Goal: Check status: Check status

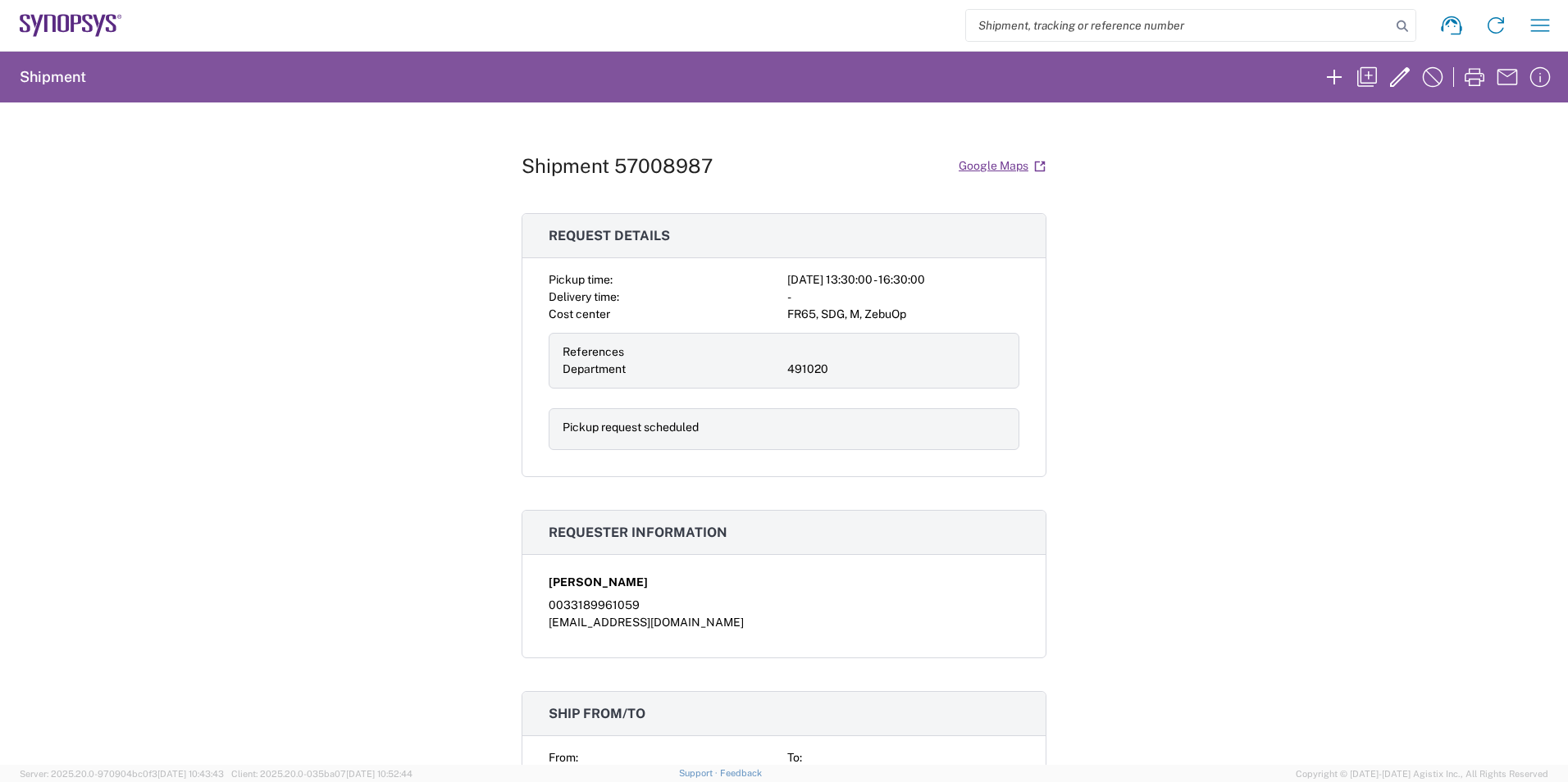
scroll to position [983, 0]
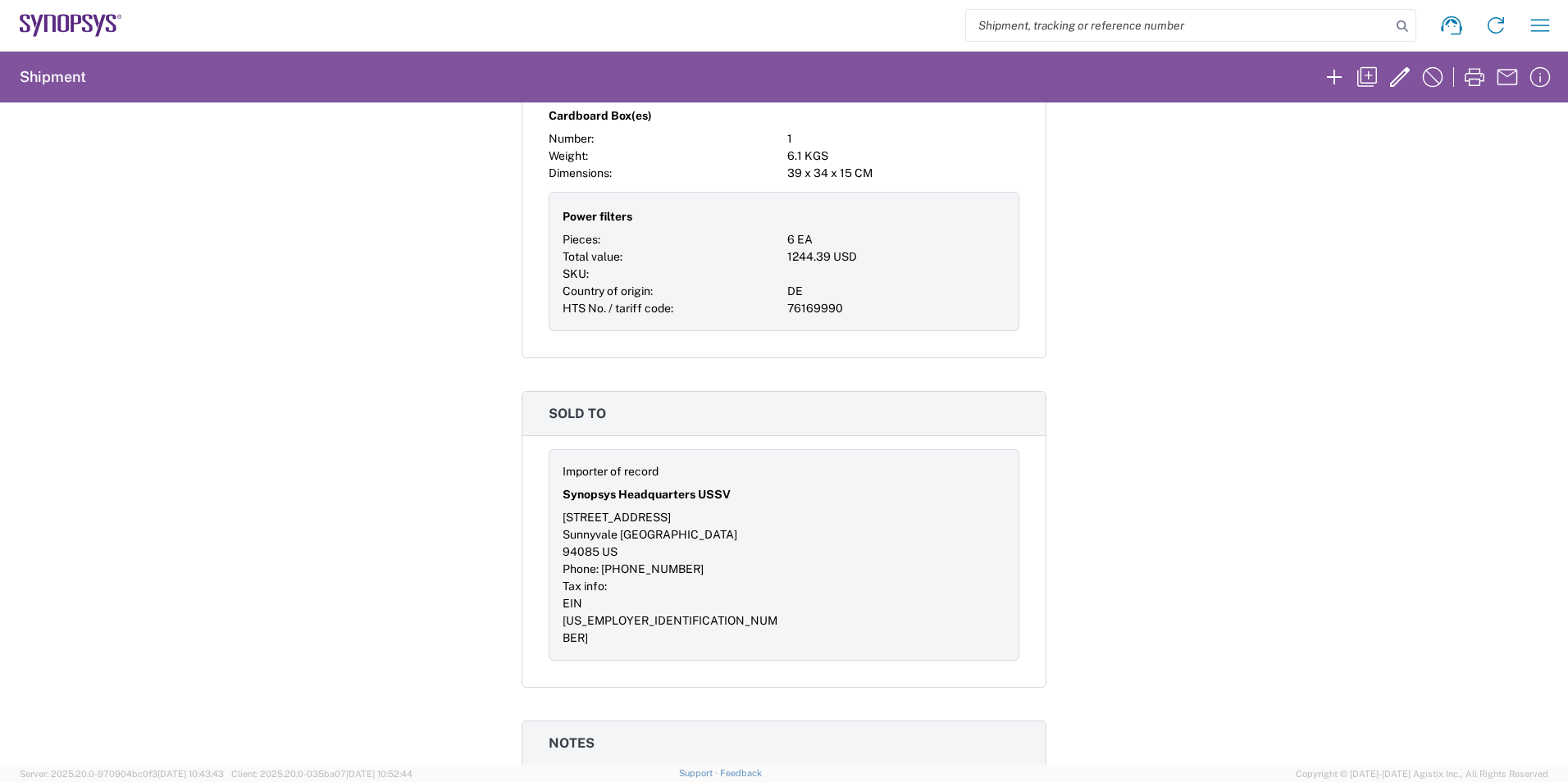
click at [1522, 31] on div "Shipment request Shipment tracking Employee non-product shipment request My shi…" at bounding box center [841, 25] width 1440 height 39
click at [1532, 30] on icon "button" at bounding box center [1540, 26] width 27 height 27
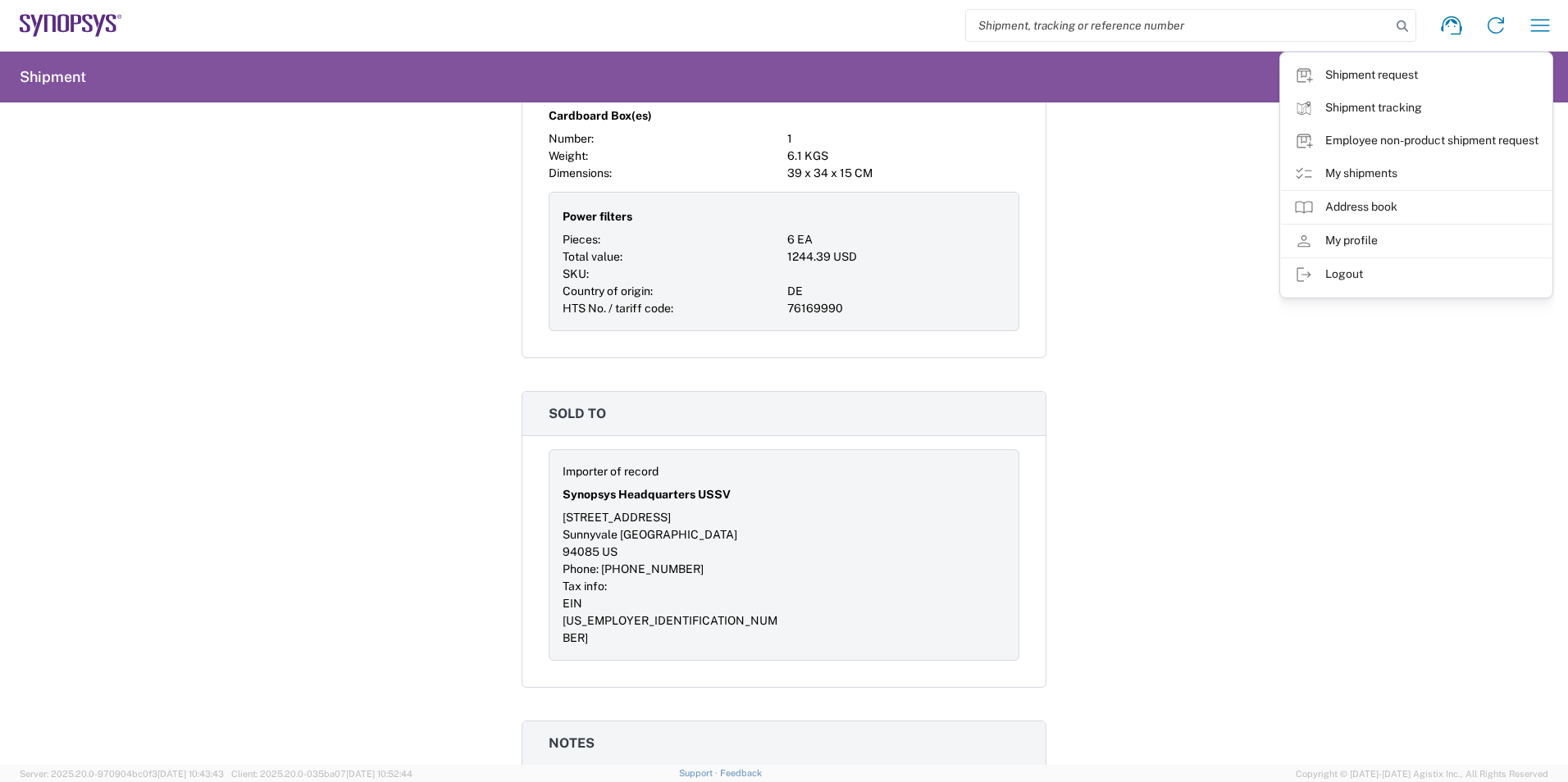
click at [1395, 81] on link "Shipment request" at bounding box center [1416, 75] width 270 height 33
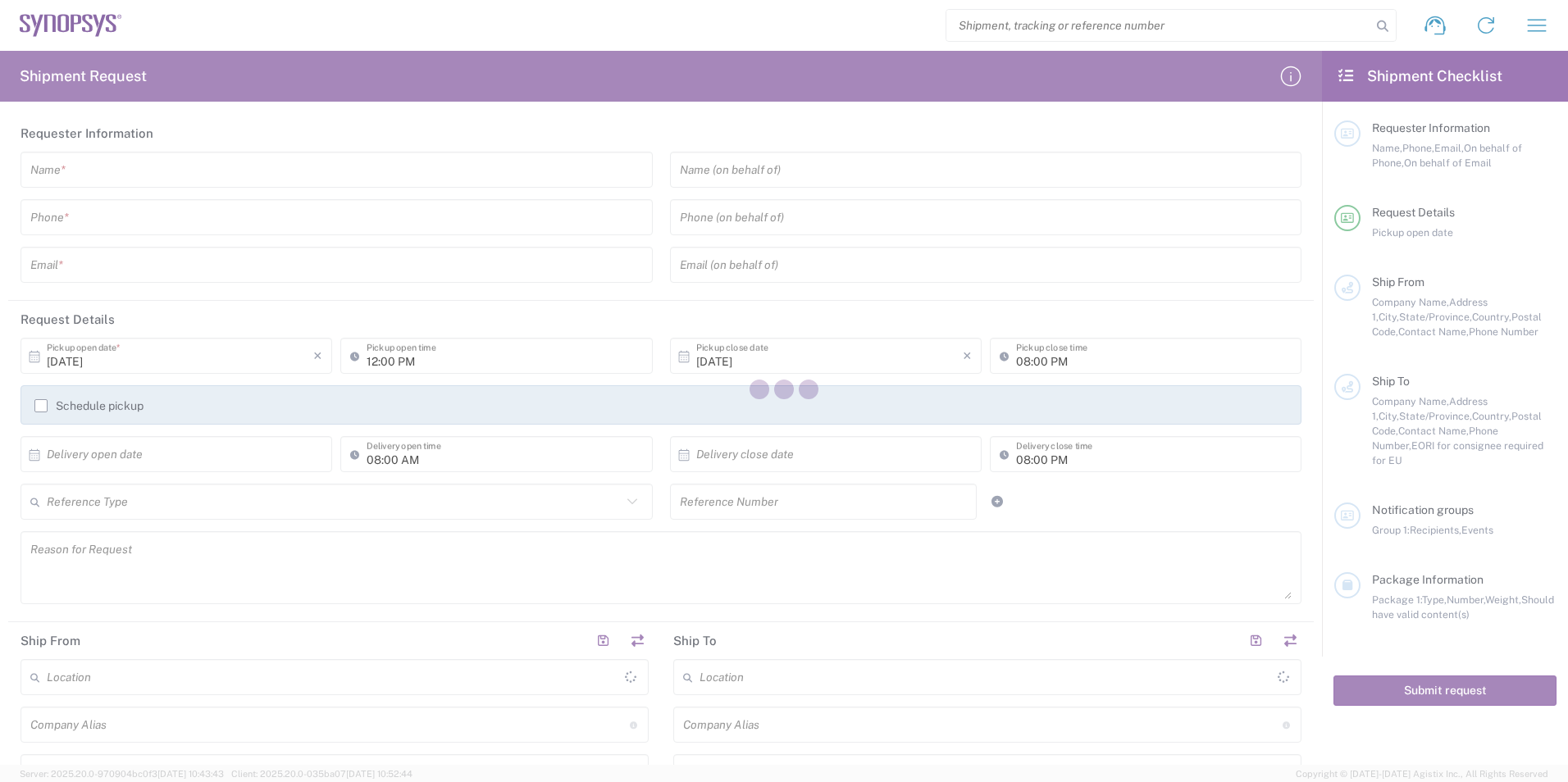
type input "United States"
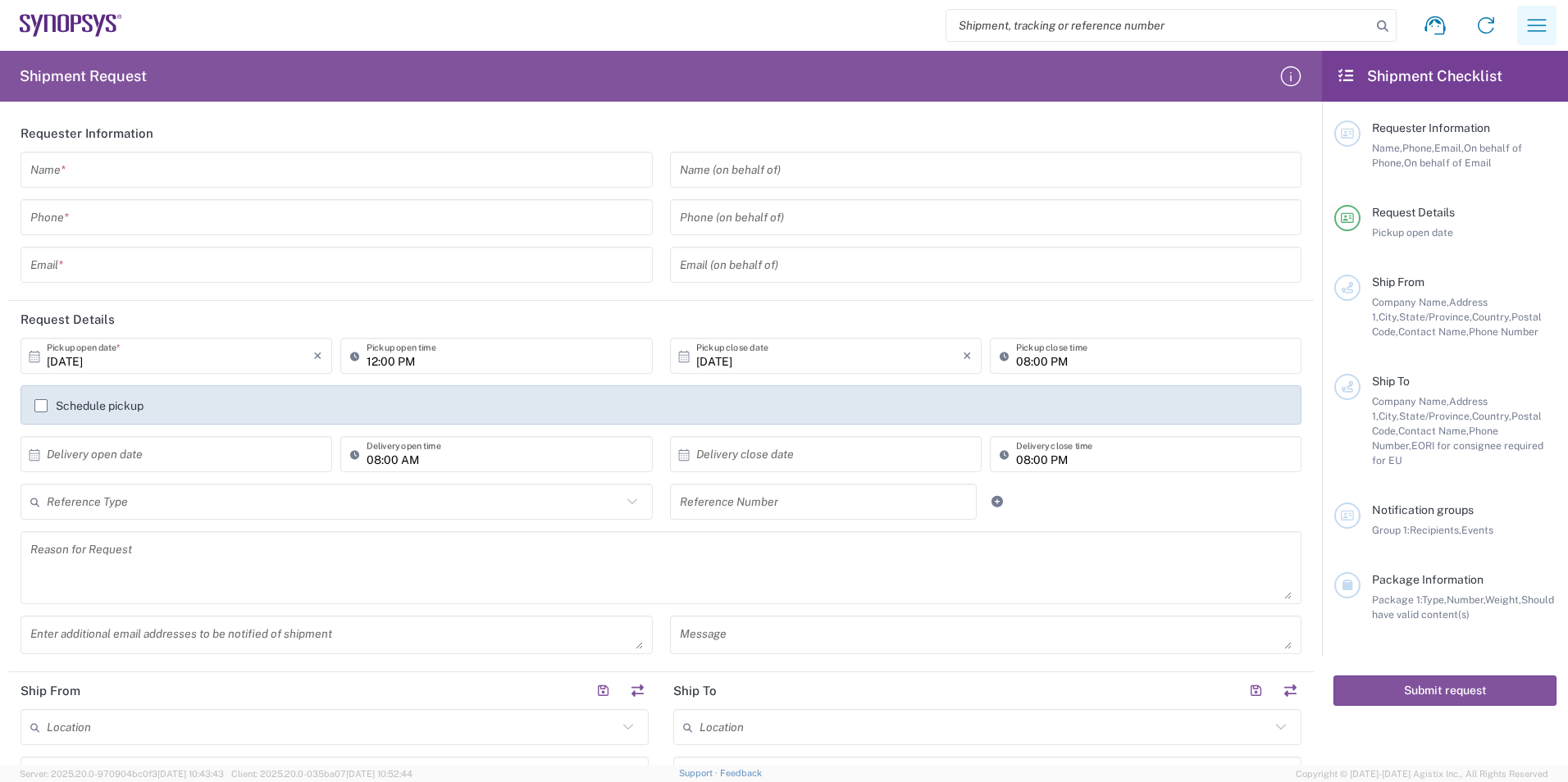
click at [1533, 28] on icon "button" at bounding box center [1537, 26] width 27 height 27
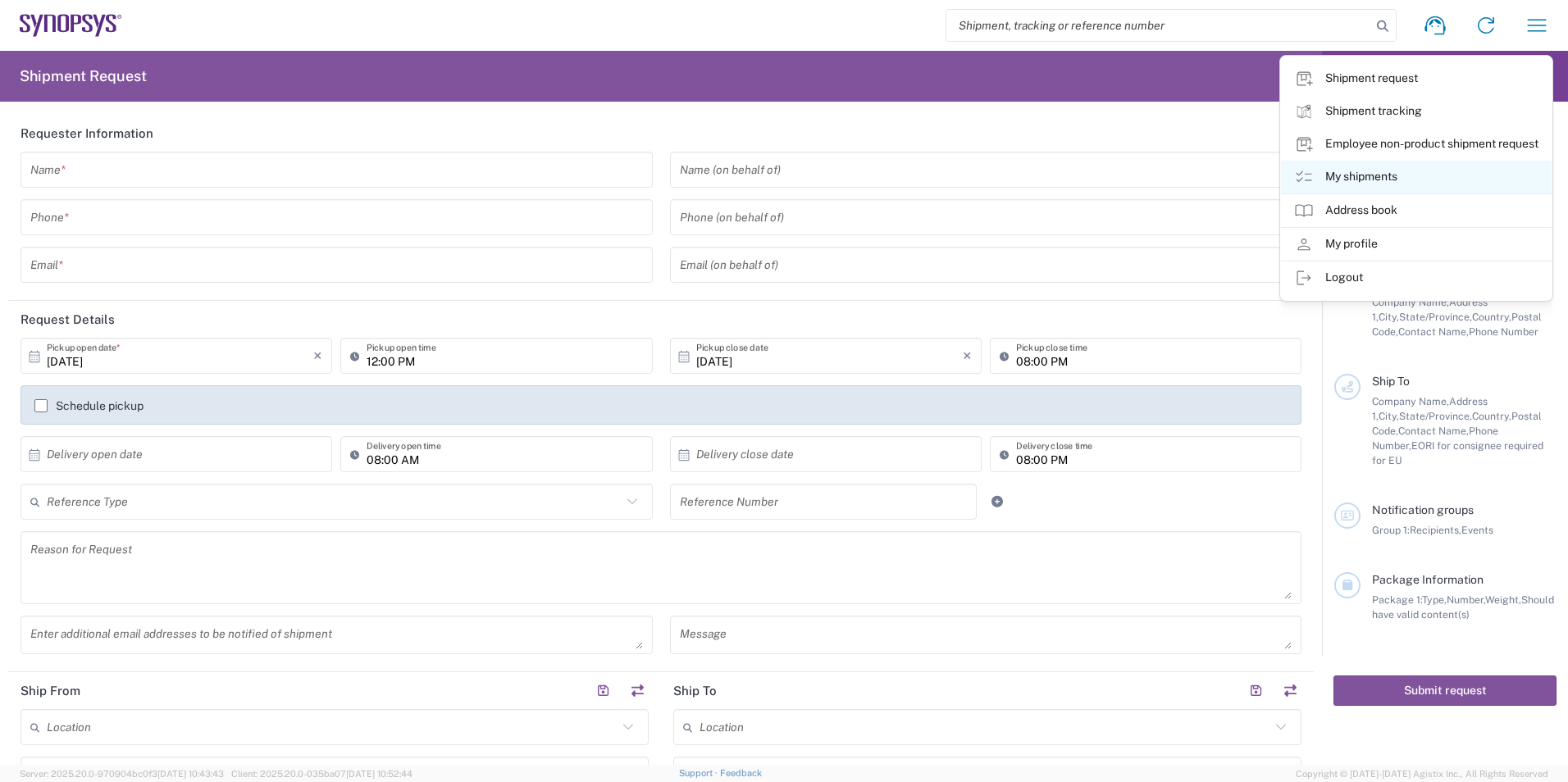
click at [1354, 182] on link "My shipments" at bounding box center [1416, 177] width 270 height 33
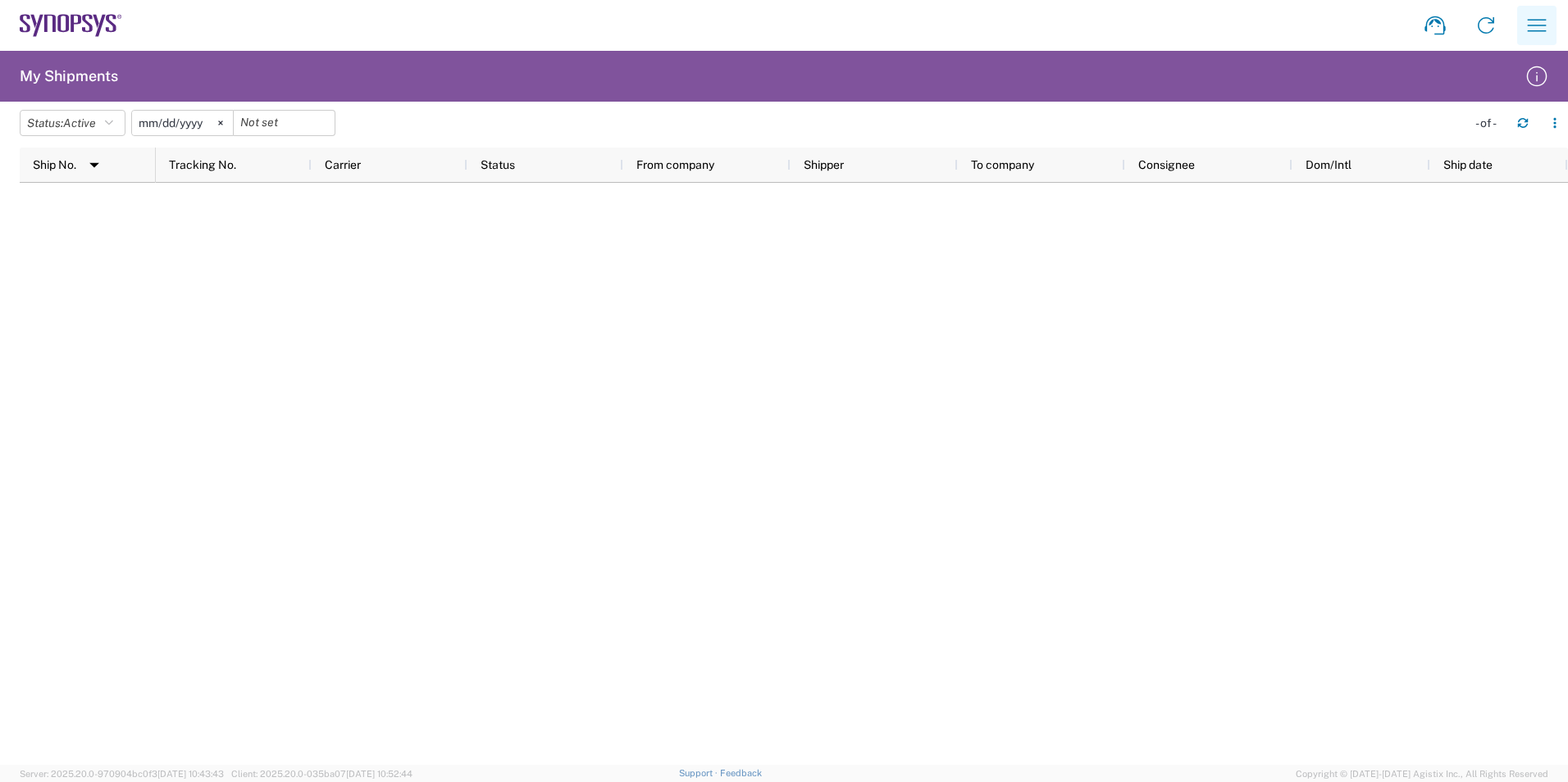
click at [1528, 29] on icon "button" at bounding box center [1537, 26] width 27 height 27
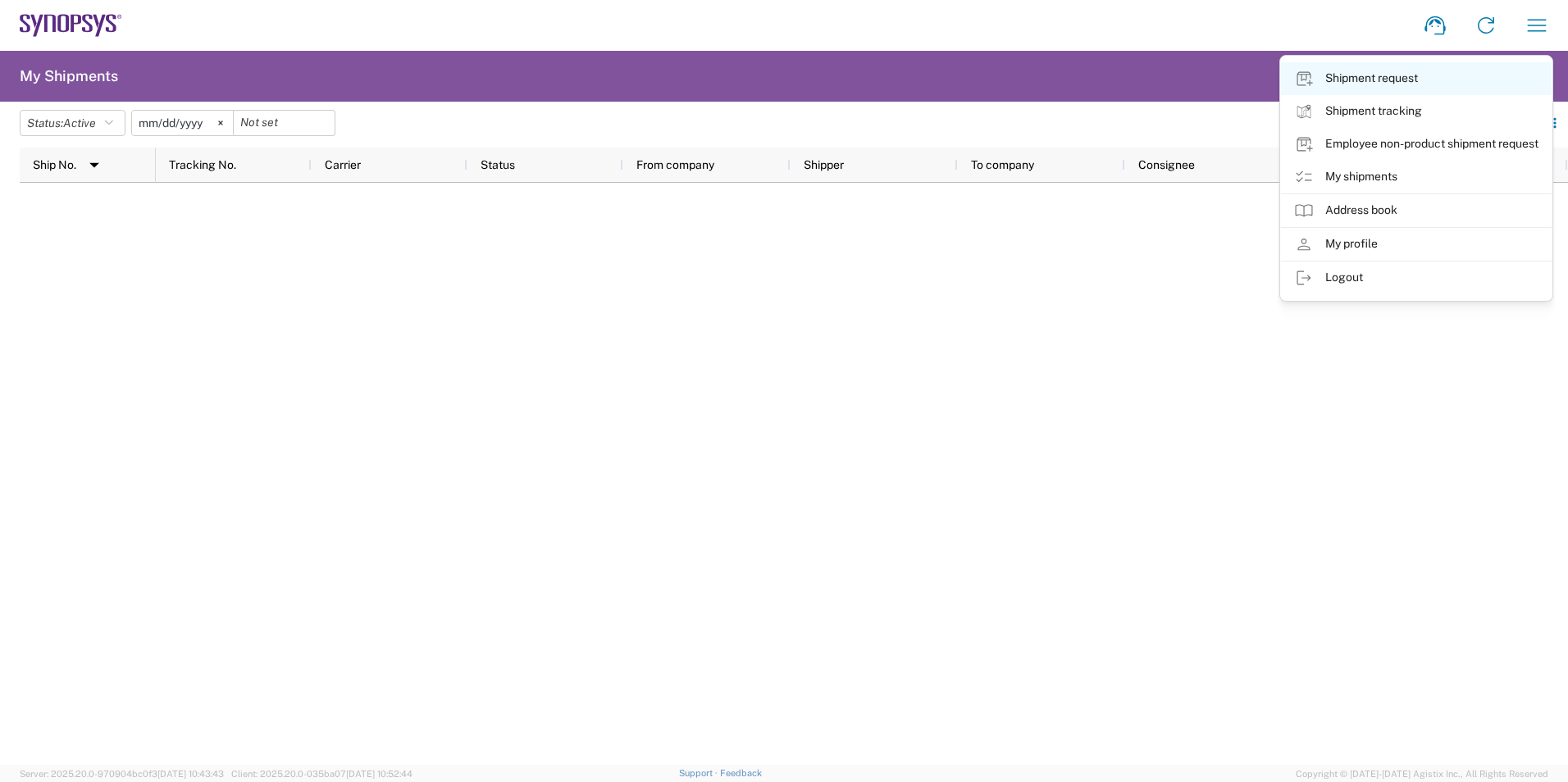
click at [1411, 85] on link "Shipment request" at bounding box center [1416, 79] width 270 height 33
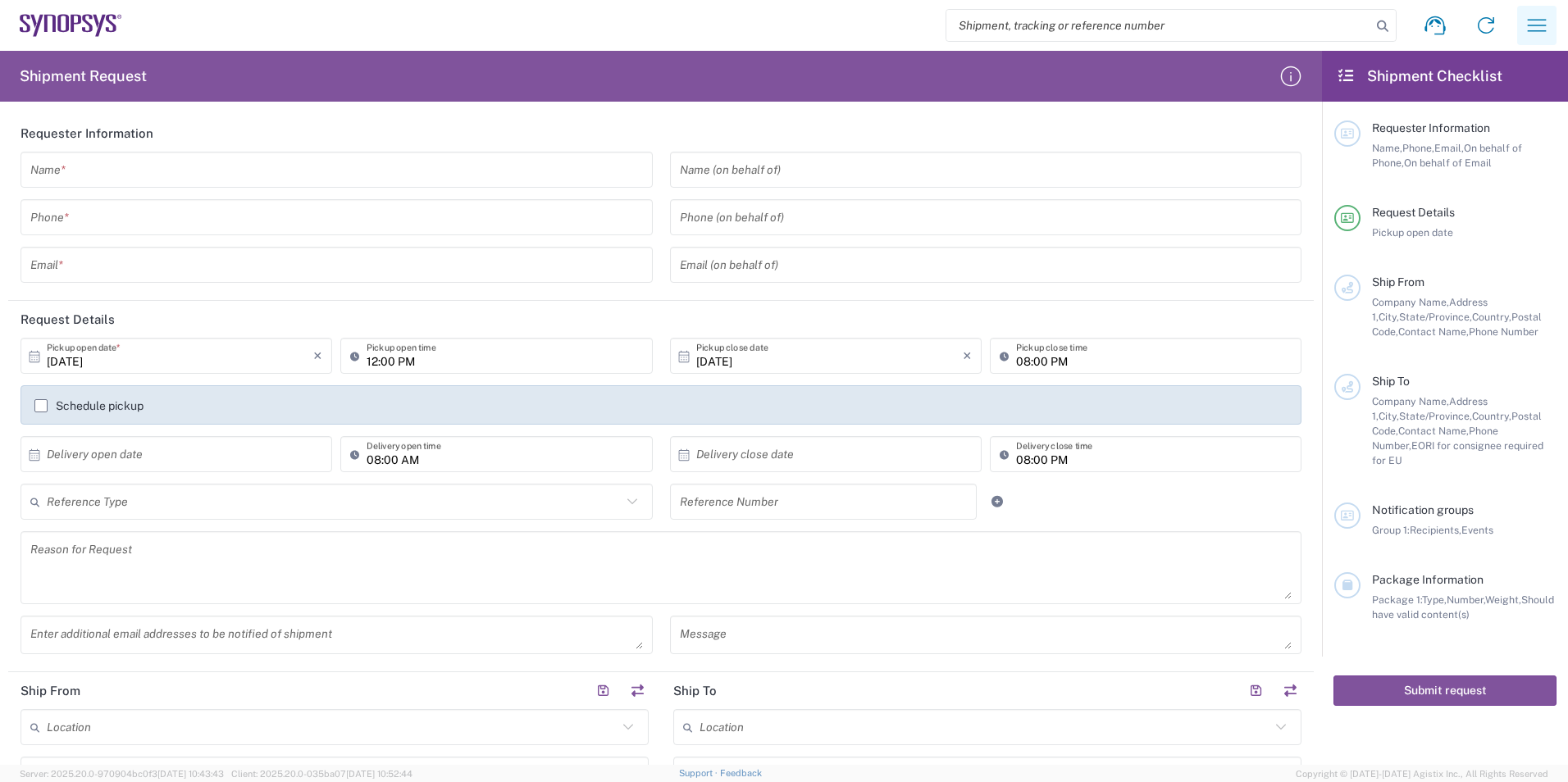
click at [1538, 32] on icon "button" at bounding box center [1537, 26] width 27 height 27
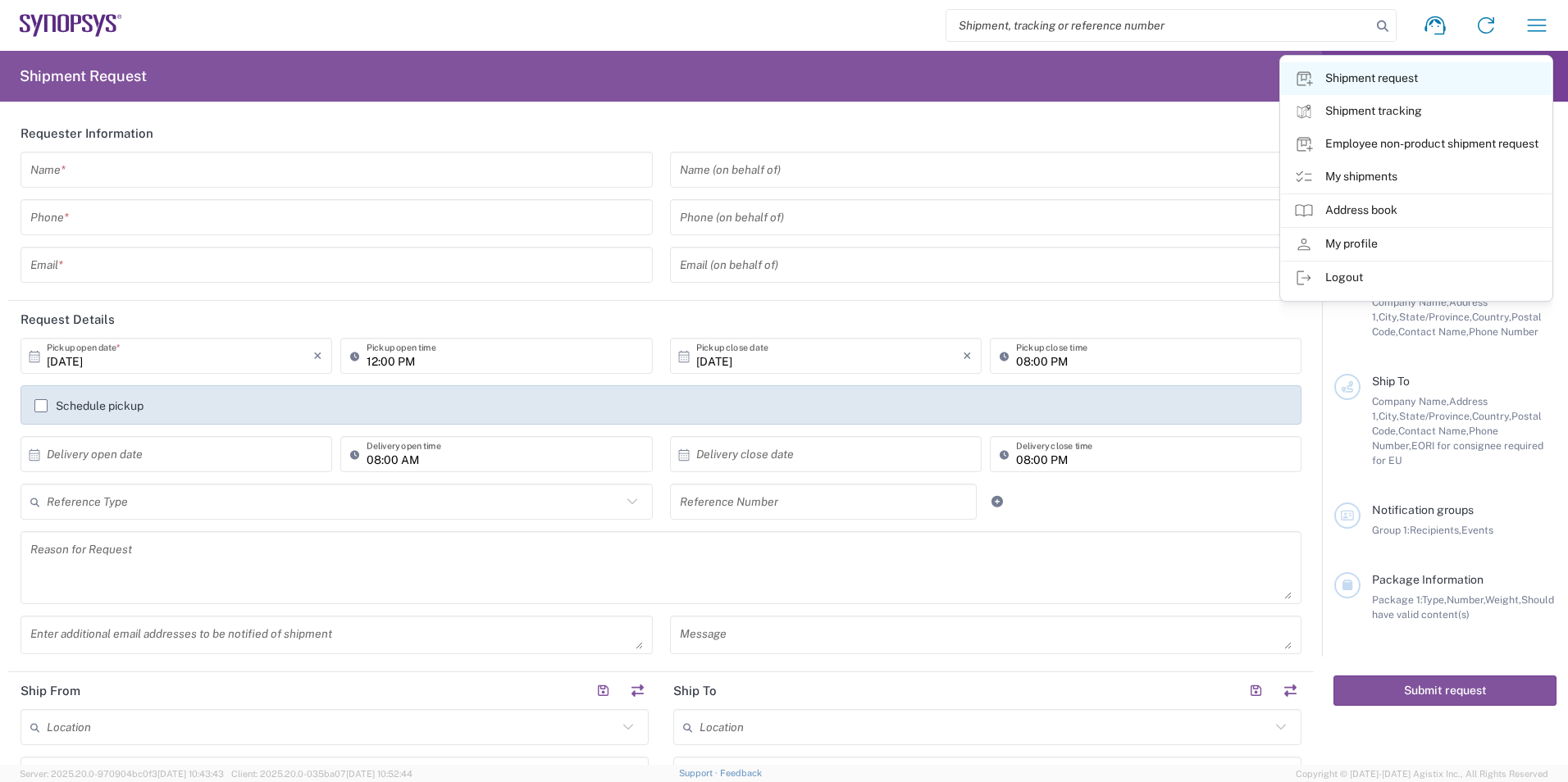
click at [1401, 79] on link "Shipment request" at bounding box center [1416, 79] width 270 height 33
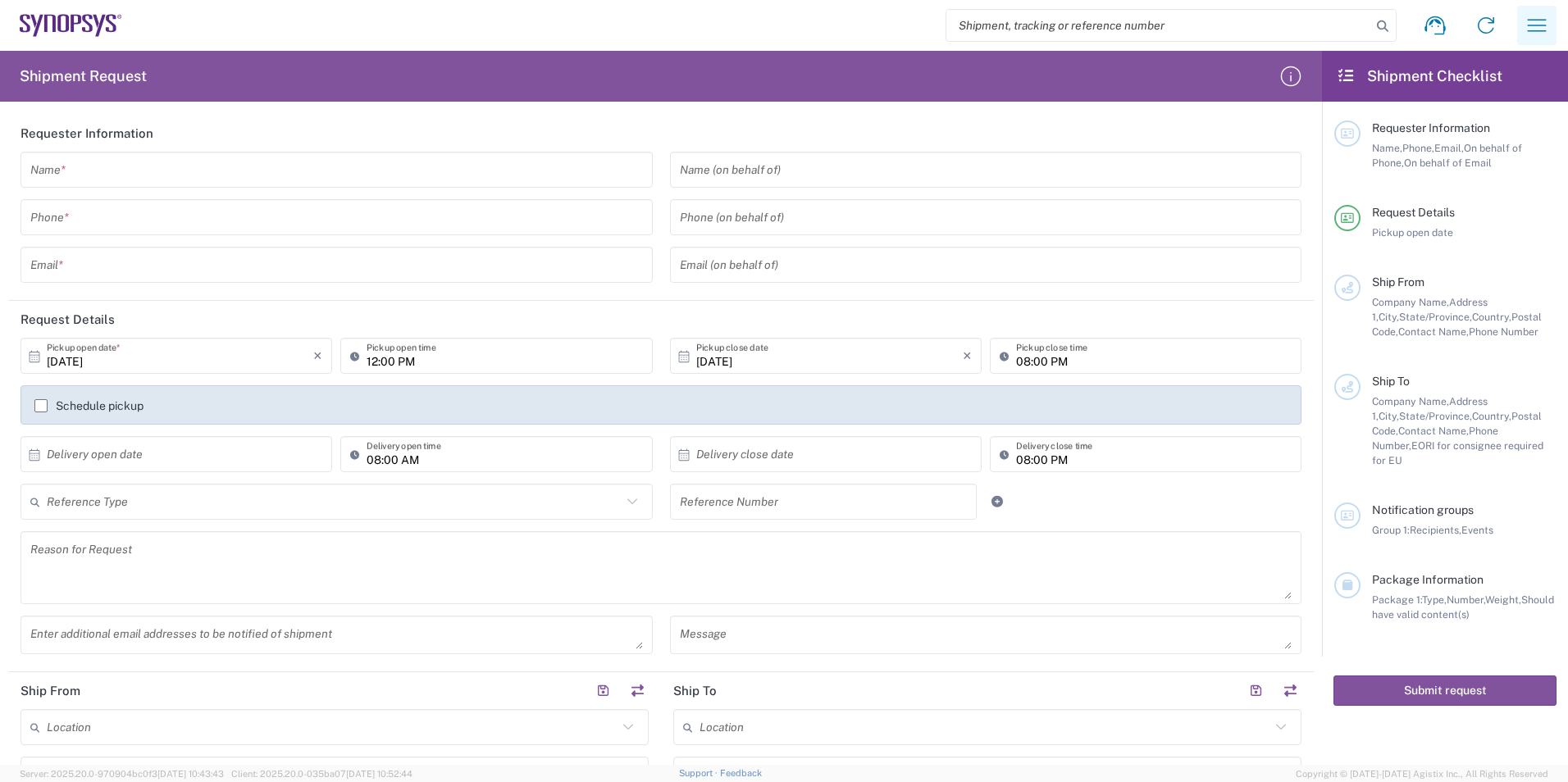
click at [1533, 27] on icon "button" at bounding box center [1537, 26] width 27 height 27
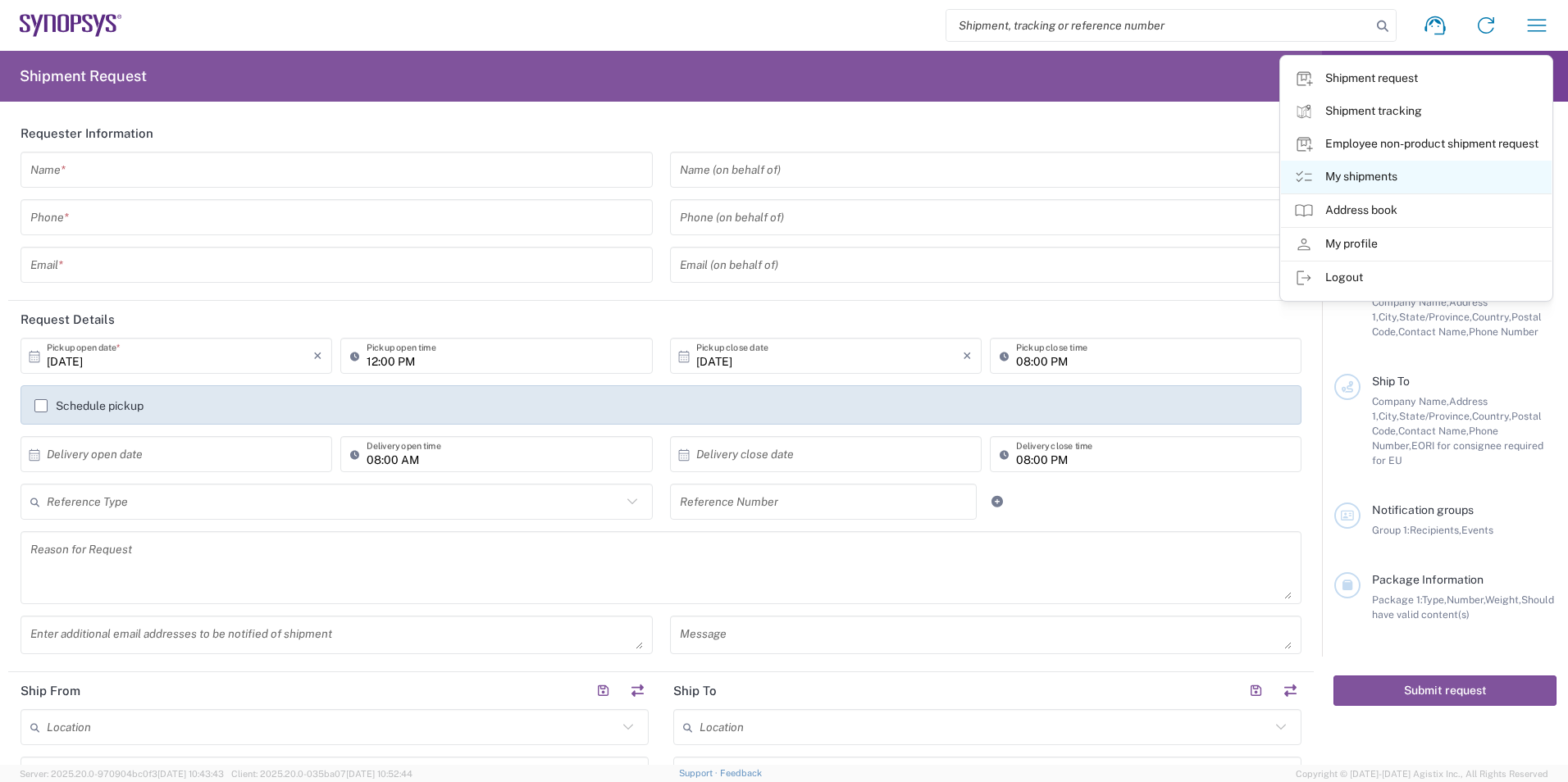
click at [1360, 181] on link "My shipments" at bounding box center [1416, 177] width 270 height 33
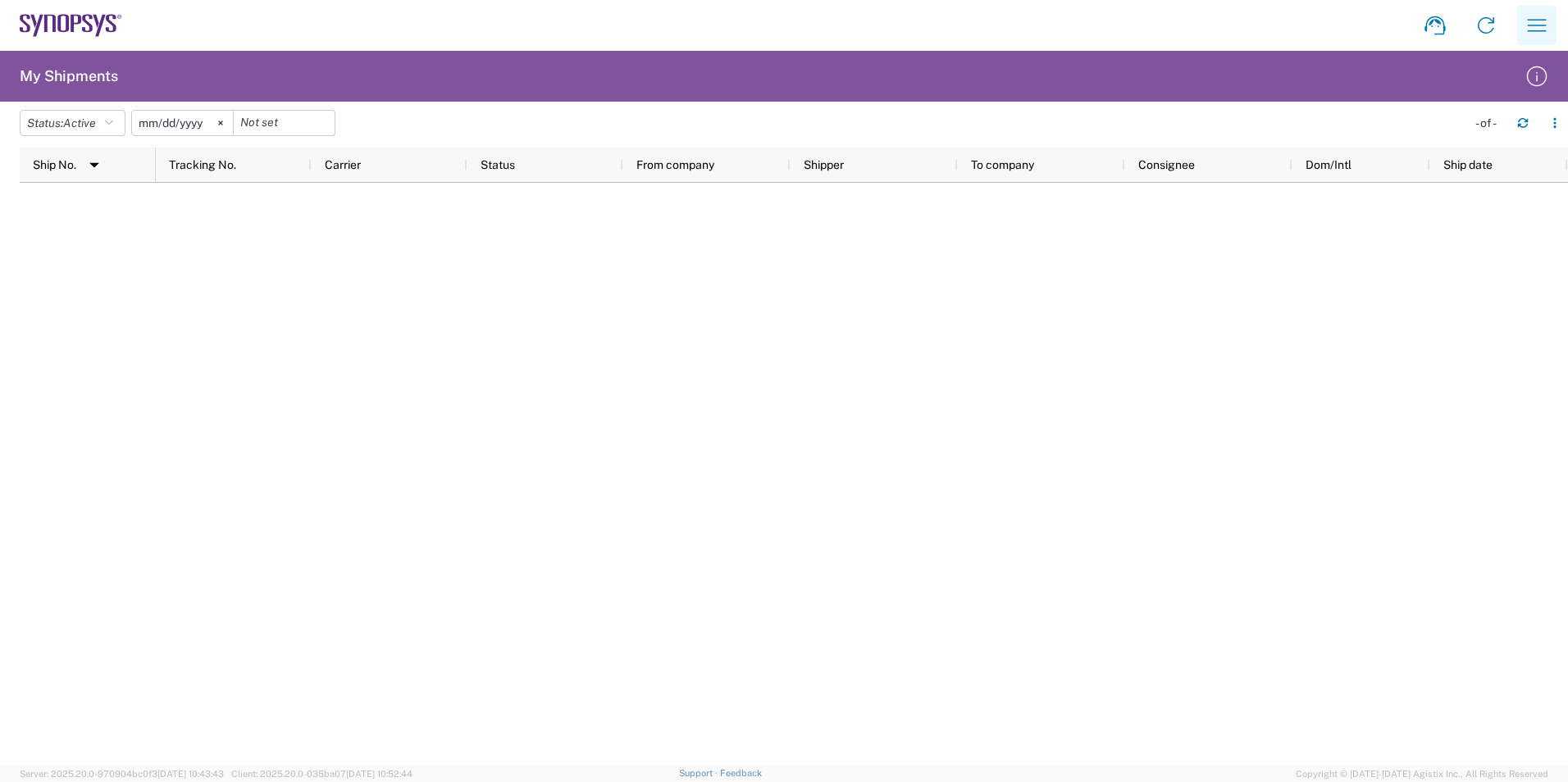
click at [1523, 17] on icon "button" at bounding box center [1537, 26] width 27 height 27
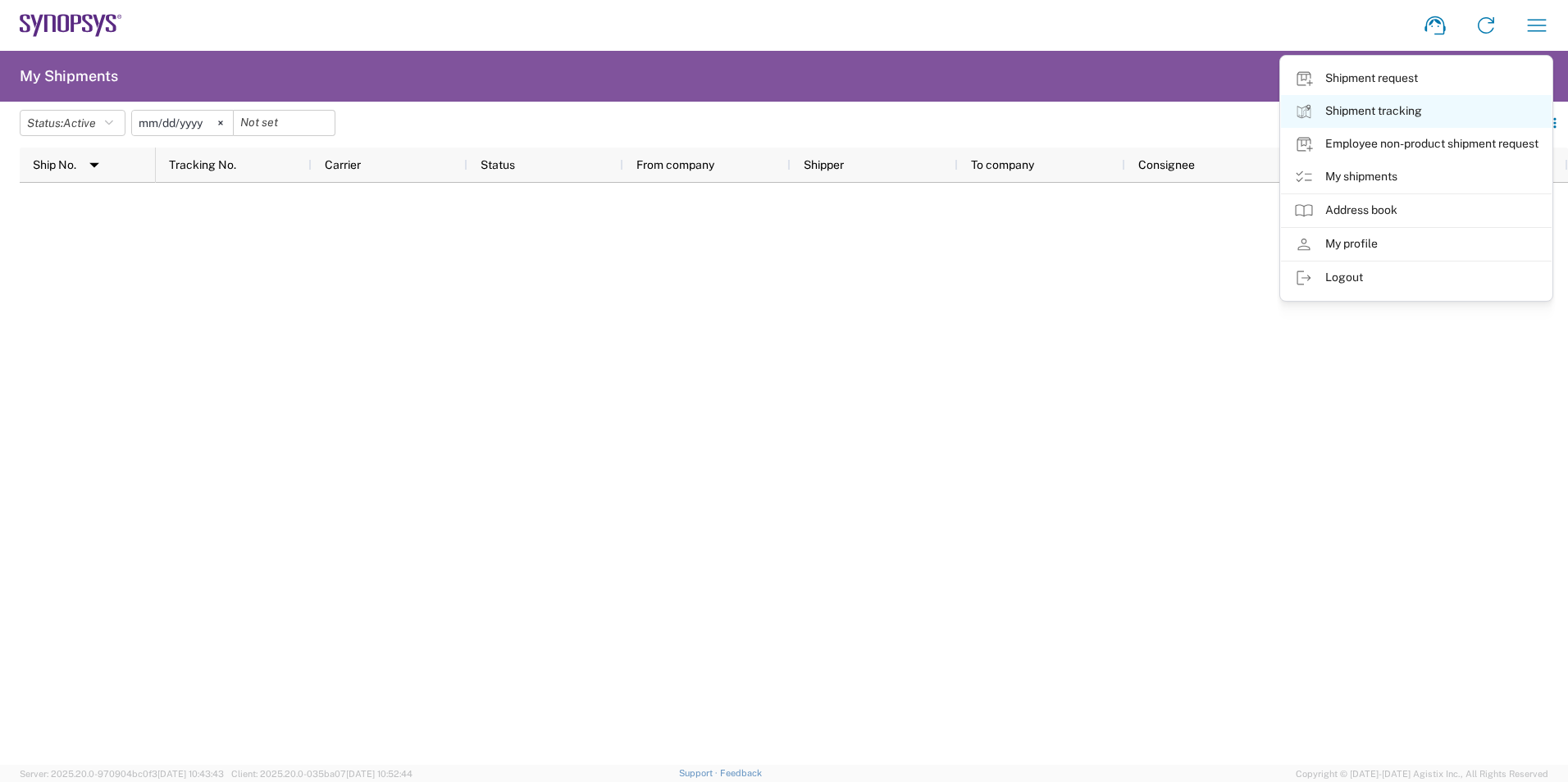
click at [1385, 114] on link "Shipment tracking" at bounding box center [1416, 112] width 270 height 33
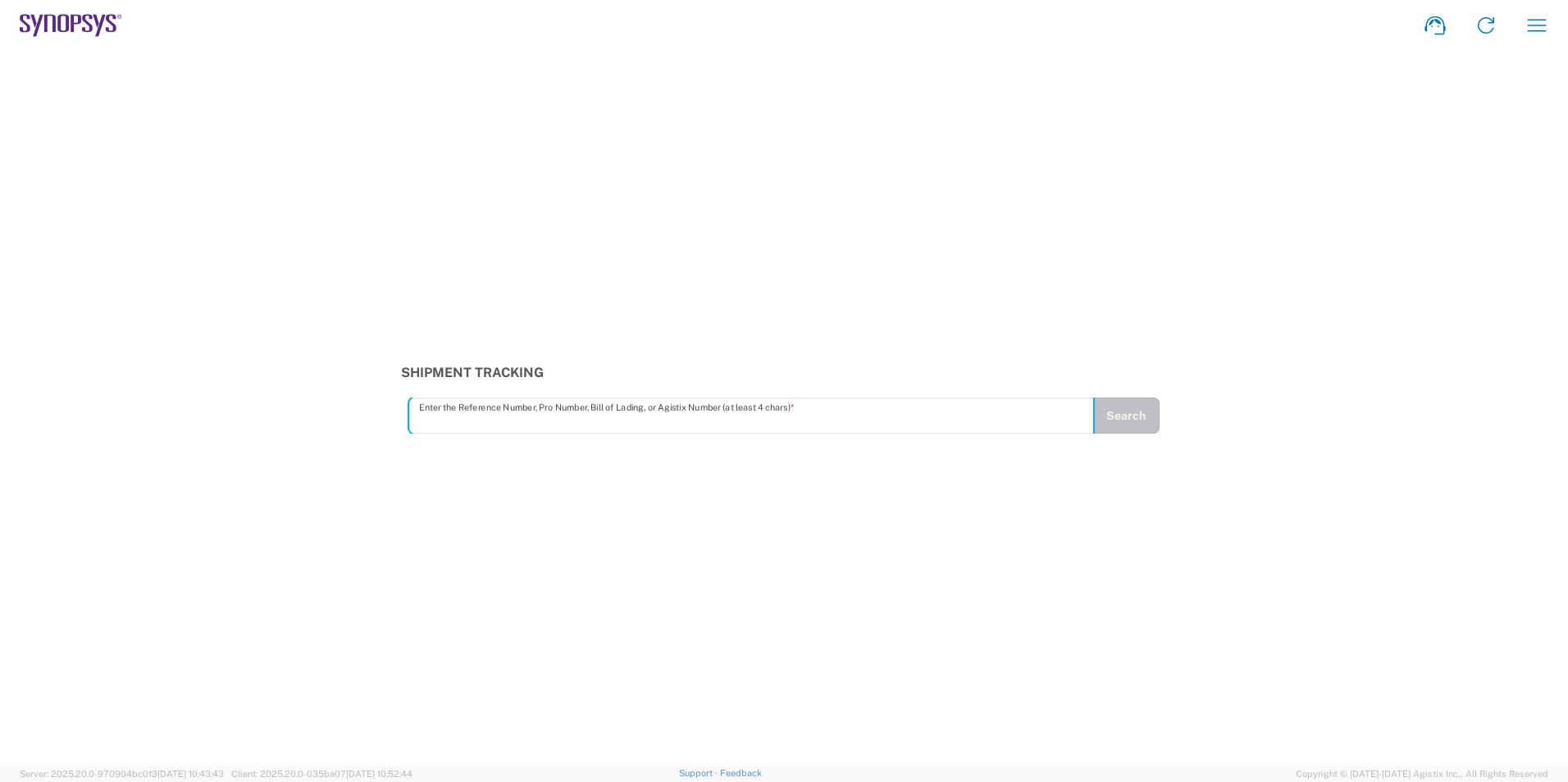
click at [485, 420] on input "text" at bounding box center [752, 416] width 665 height 29
type input "57008987"
click at [1116, 415] on button "Search" at bounding box center [1125, 416] width 67 height 36
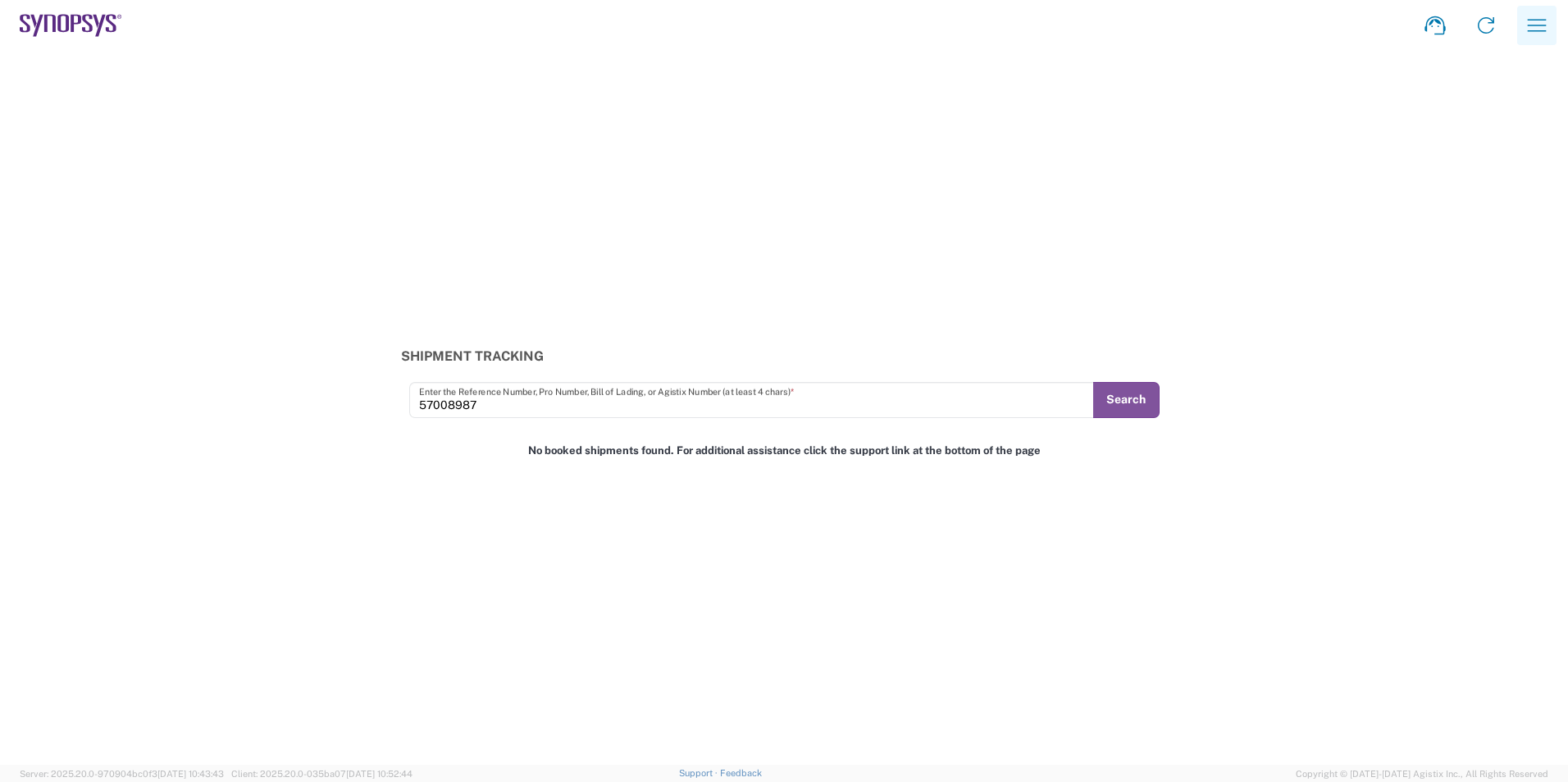
click at [1538, 22] on icon "button" at bounding box center [1537, 26] width 27 height 27
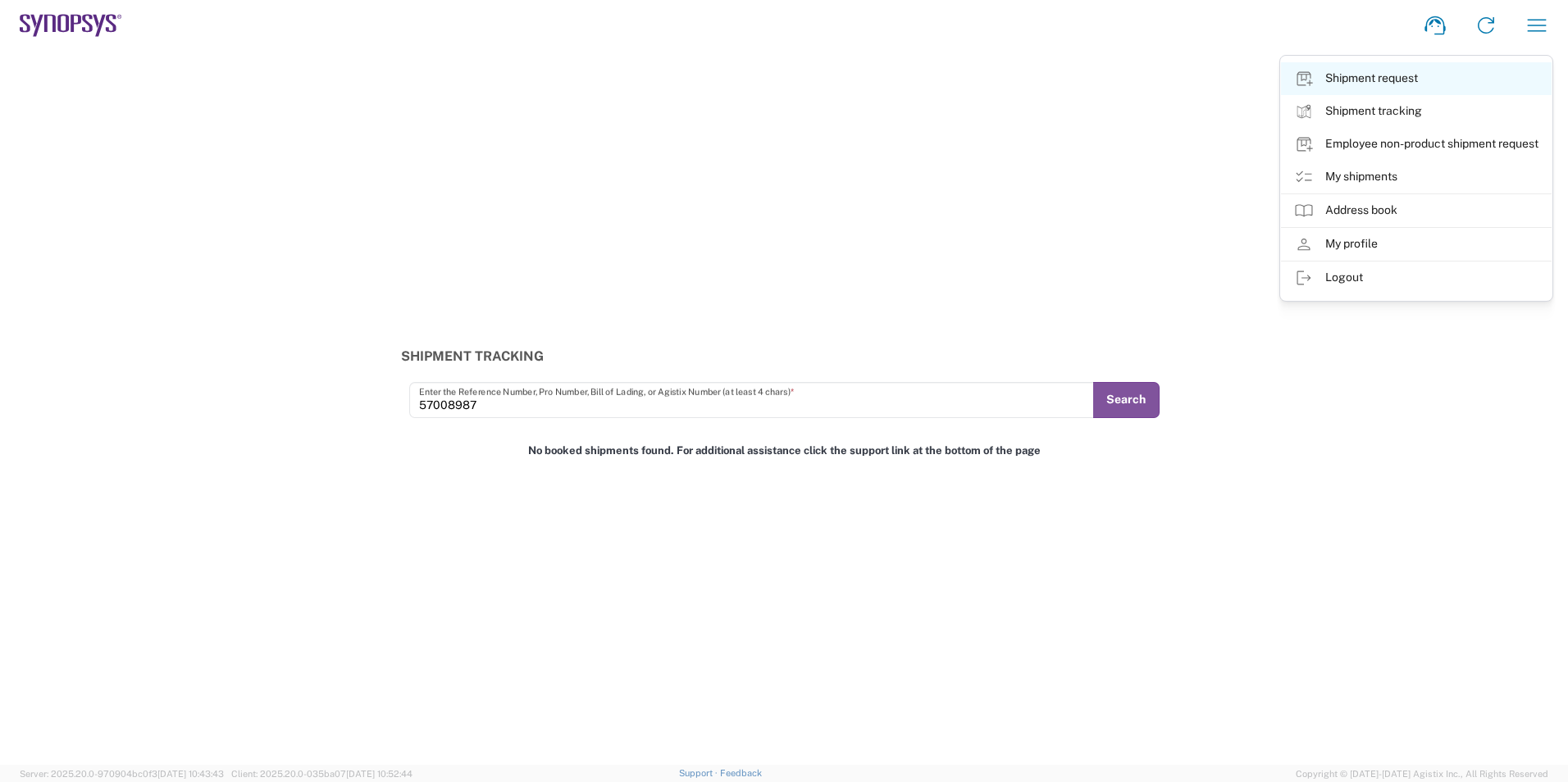
click at [1365, 70] on link "Shipment request" at bounding box center [1416, 79] width 270 height 33
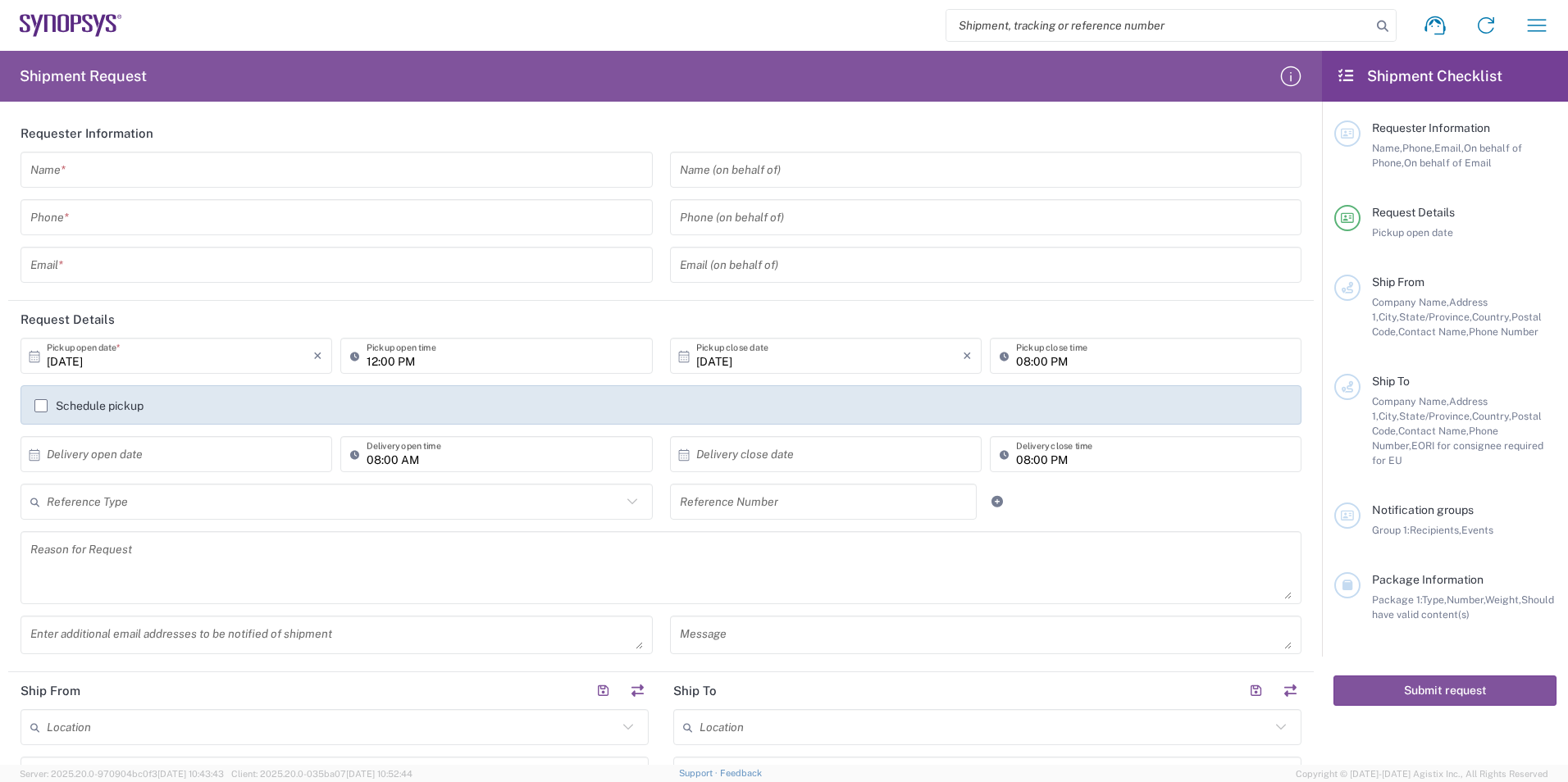
click at [1094, 30] on input "search" at bounding box center [1159, 26] width 424 height 31
paste input "57008987"
type input "57008987"
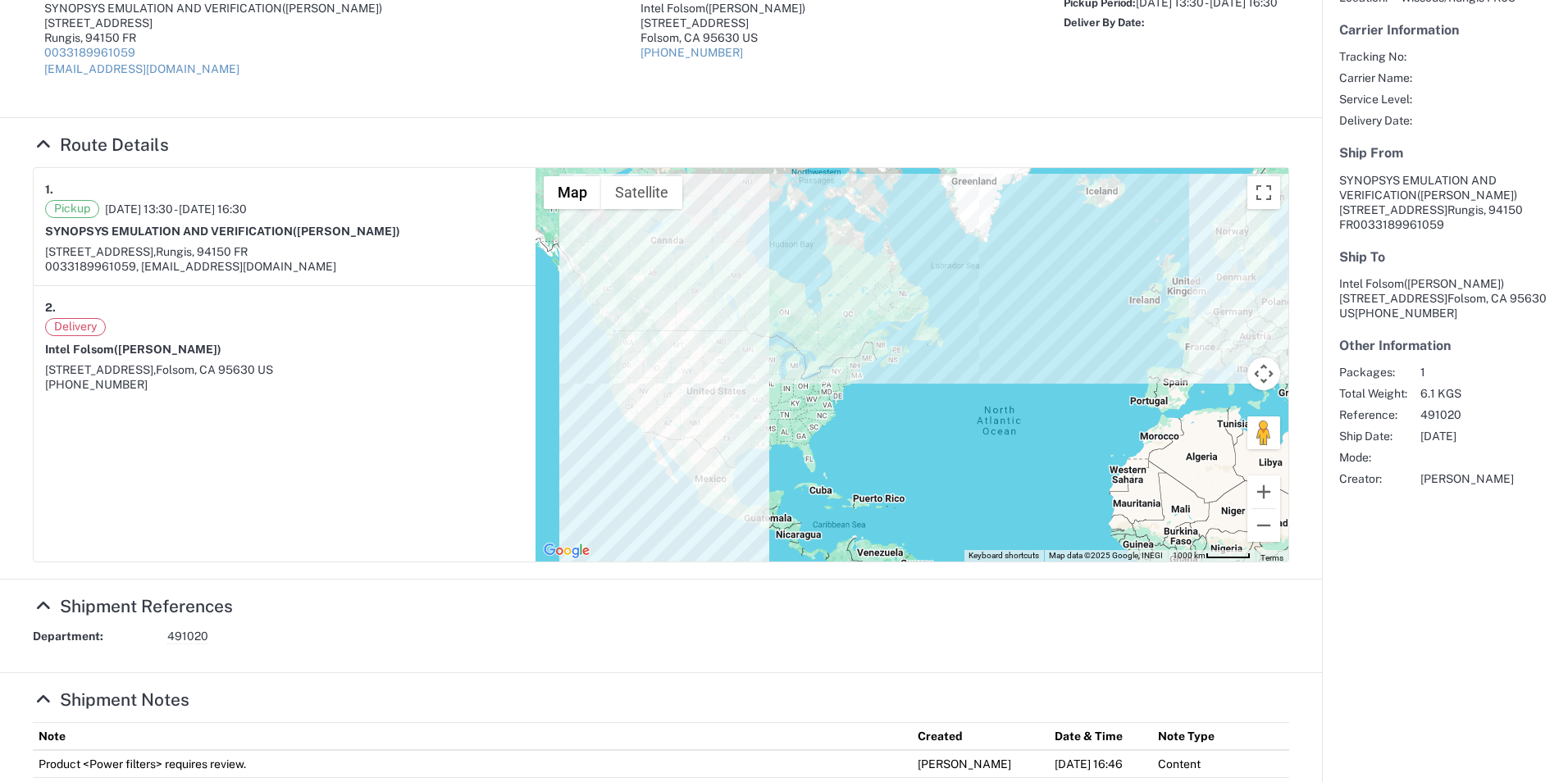
scroll to position [52, 0]
